Goal: Download file/media

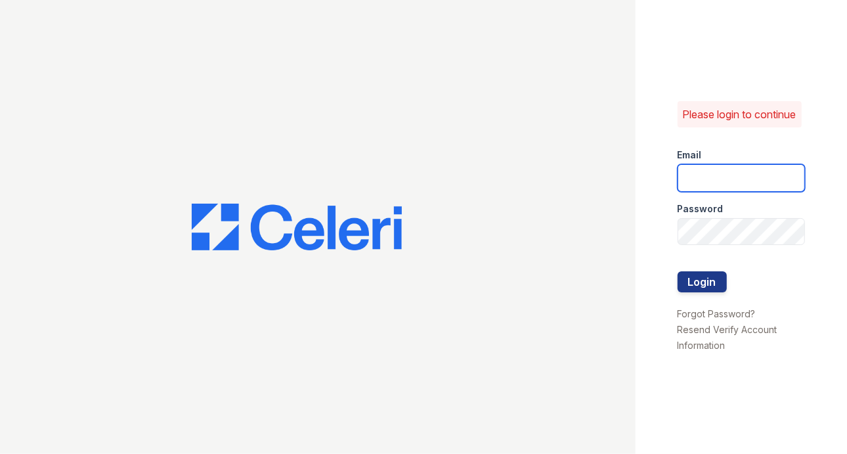
click at [737, 177] on input "email" at bounding box center [742, 178] width 128 height 28
type input "G"
type input "parqnjleasing@greystar.com"
click at [678, 271] on button "Login" at bounding box center [702, 281] width 49 height 21
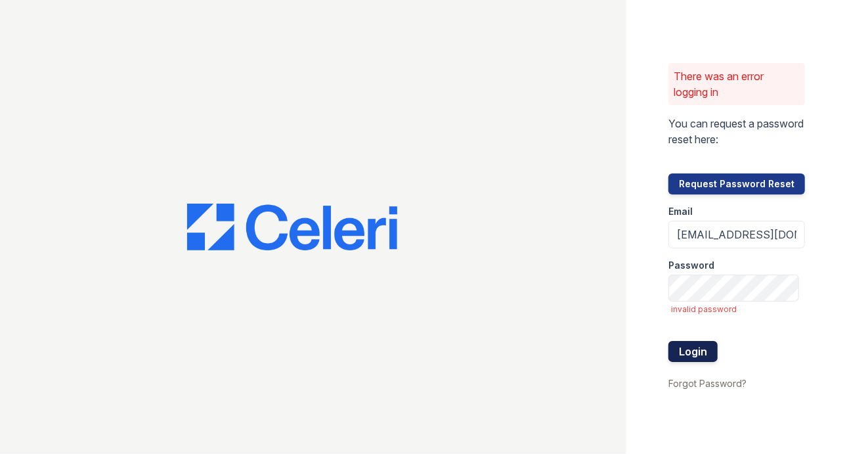
click at [704, 345] on button "Login" at bounding box center [692, 351] width 49 height 21
click at [563, 300] on div "There was an error logging in You can request a password reset here: Request Pa…" at bounding box center [423, 227] width 847 height 454
click at [649, 291] on div "There was an error logging in You can request a password reset here: Request Pa…" at bounding box center [736, 227] width 221 height 454
click at [647, 291] on div "There was an error logging in You can request a password reset here: Request Pa…" at bounding box center [736, 227] width 221 height 454
click at [703, 352] on button "Login" at bounding box center [692, 351] width 49 height 21
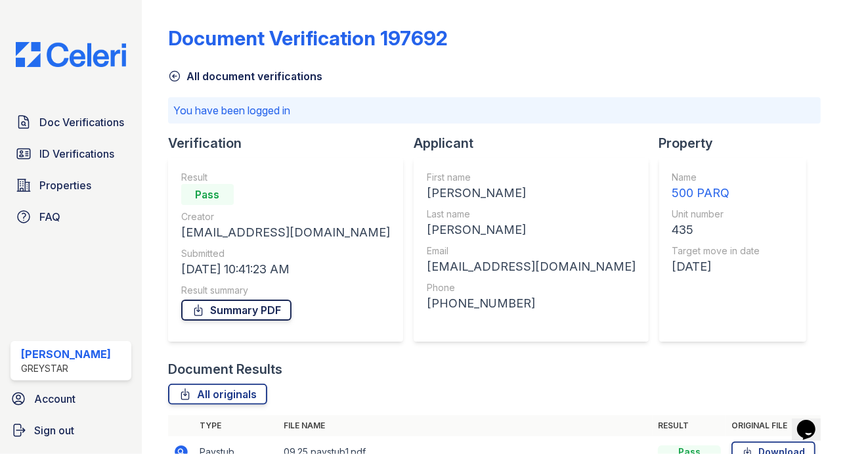
click at [270, 312] on link "Summary PDF" at bounding box center [236, 309] width 110 height 21
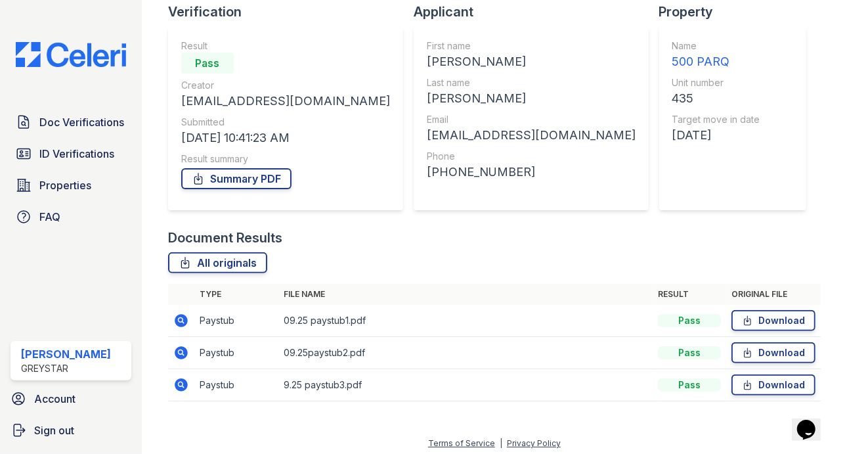
scroll to position [135, 0]
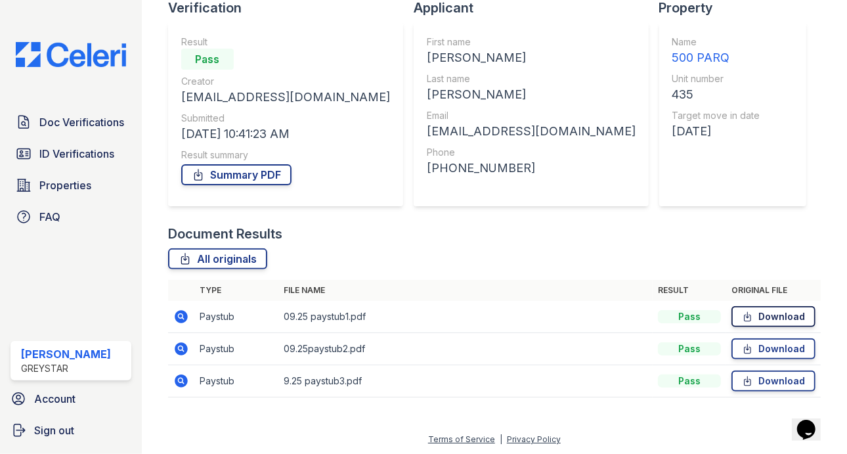
click at [760, 315] on link "Download" at bounding box center [773, 316] width 84 height 21
click at [772, 351] on link "Download" at bounding box center [773, 348] width 84 height 21
click at [767, 383] on link "Download" at bounding box center [773, 380] width 84 height 21
